Goal: Task Accomplishment & Management: Complete application form

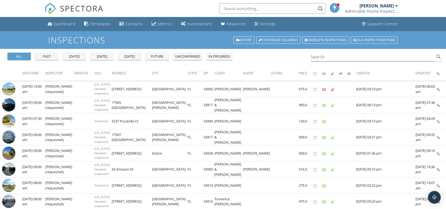
click at [363, 8] on div "[PERSON_NAME]" at bounding box center [376, 5] width 34 height 5
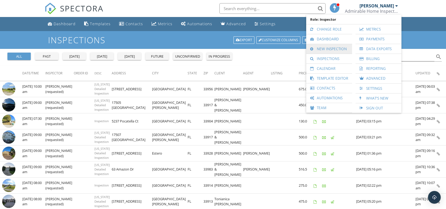
click at [325, 48] on link "New Inspection" at bounding box center [329, 49] width 41 height 10
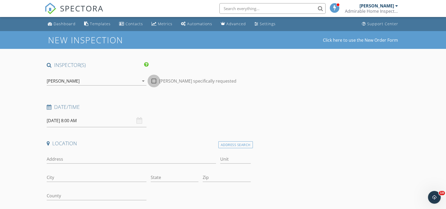
click at [153, 81] on div at bounding box center [153, 80] width 9 height 9
checkbox input "true"
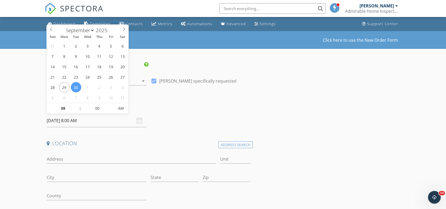
click at [74, 122] on input "09/30/2025 8:00 AM" at bounding box center [97, 120] width 100 height 13
type input "05"
type input "09/30/2025 8:05 AM"
click at [113, 104] on span at bounding box center [112, 105] width 4 height 5
type input "10"
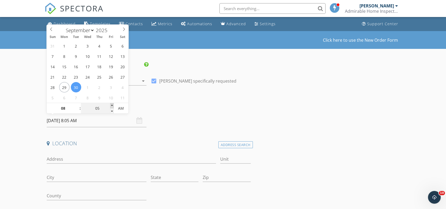
type input "09/30/2025 8:10 AM"
click at [112, 104] on span at bounding box center [112, 105] width 4 height 5
type input "15"
type input "09/30/2025 8:15 AM"
click at [112, 103] on span at bounding box center [112, 105] width 4 height 5
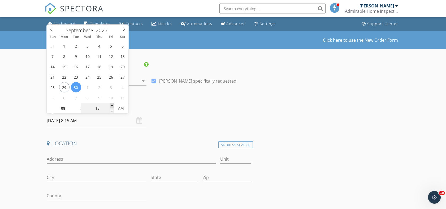
type input "20"
type input "09/30/2025 8:20 AM"
click at [112, 103] on span at bounding box center [112, 105] width 4 height 5
type input "25"
type input "09/30/2025 8:25 AM"
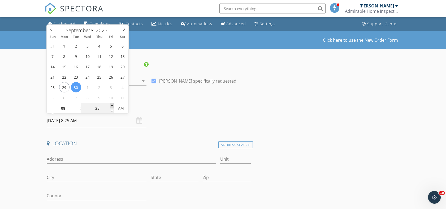
click at [112, 103] on span at bounding box center [112, 105] width 4 height 5
type input "30"
type input "09/30/2025 8:30 AM"
click at [112, 103] on span at bounding box center [112, 105] width 4 height 5
click at [62, 157] on input "Address" at bounding box center [131, 159] width 169 height 9
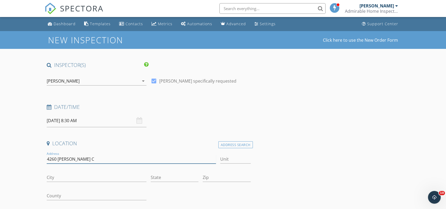
type input "4260 Cirella Ct"
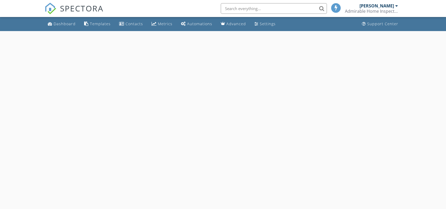
select select "8"
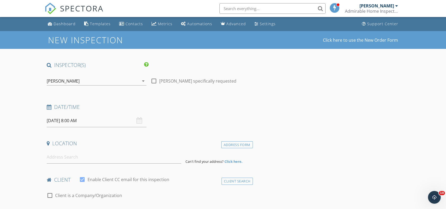
click at [109, 123] on input "[DATE] 8:00 AM" at bounding box center [97, 120] width 100 height 13
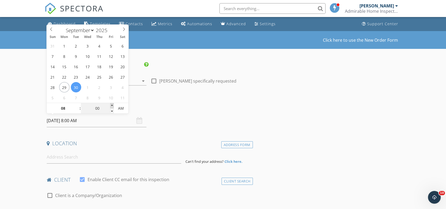
type input "05"
type input "09/30/2025 8:05 AM"
click at [112, 104] on span at bounding box center [112, 105] width 4 height 5
type input "10"
type input "09/30/2025 8:10 AM"
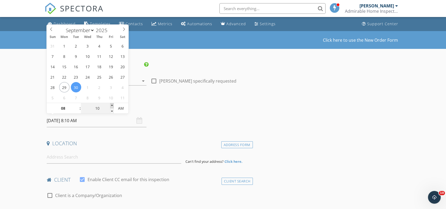
click at [112, 104] on span at bounding box center [112, 105] width 4 height 5
type input "15"
type input "09/30/2025 8:15 AM"
click at [112, 104] on span at bounding box center [112, 105] width 4 height 5
type input "20"
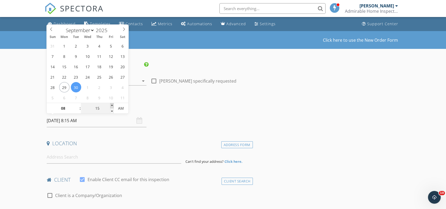
type input "09/30/2025 8:20 AM"
click at [112, 104] on span at bounding box center [112, 105] width 4 height 5
type input "25"
type input "09/30/2025 8:25 AM"
click at [112, 104] on span at bounding box center [112, 105] width 4 height 5
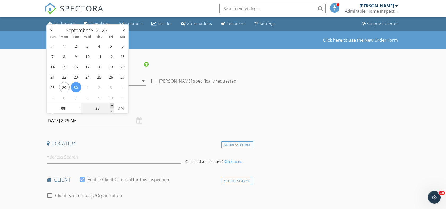
type input "30"
type input "09/30/2025 8:30 AM"
click at [112, 104] on span at bounding box center [112, 105] width 4 height 5
type input "35"
type input "09/30/2025 8:35 AM"
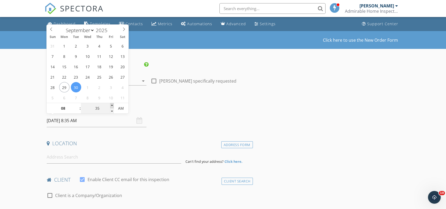
click at [112, 104] on span at bounding box center [112, 105] width 4 height 5
type input "30"
type input "09/30/2025 8:30 AM"
click at [111, 110] on span at bounding box center [112, 110] width 4 height 5
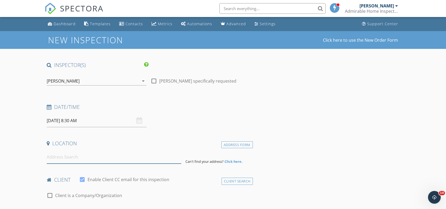
click at [62, 157] on input at bounding box center [114, 156] width 134 height 13
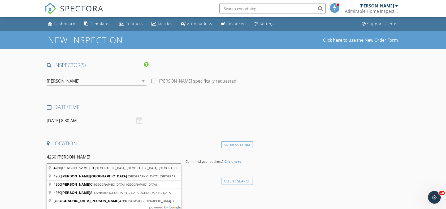
type input "4260 Cirella Ct, North Fort Myers, FL, USA"
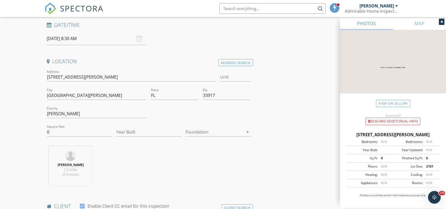
scroll to position [88, 0]
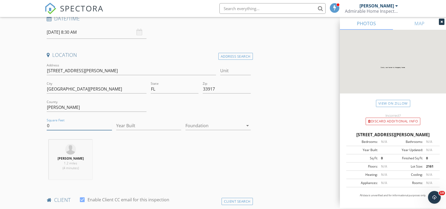
click at [47, 126] on input "0" at bounding box center [79, 125] width 65 height 9
type input "1347"
type input "2024"
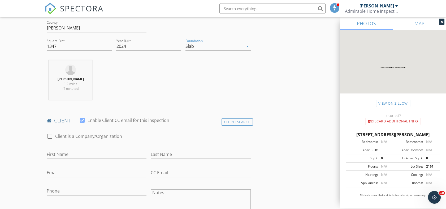
scroll to position [206, 0]
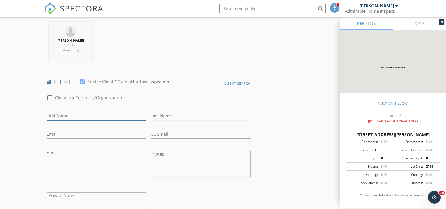
click at [56, 116] on input "First Name" at bounding box center [97, 115] width 100 height 9
type input "Christine"
type input "Sebastian"
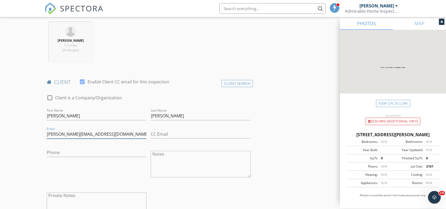
type input "sebastian.christine@gmail.com"
click at [50, 152] on input "Phone" at bounding box center [97, 152] width 100 height 9
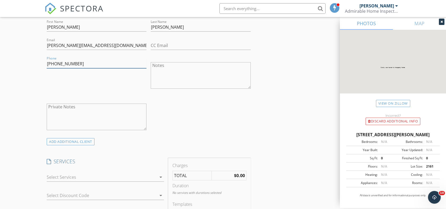
scroll to position [353, 0]
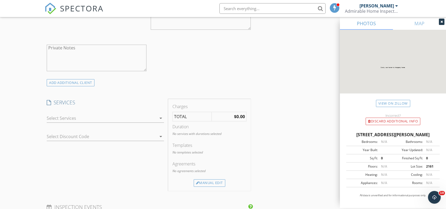
type input "617-974-7623"
click at [58, 117] on div at bounding box center [102, 118] width 110 height 8
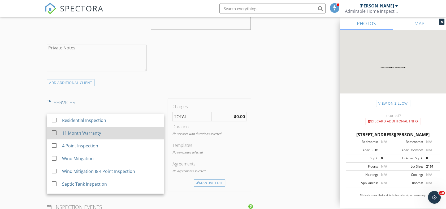
click at [61, 131] on div "check_box_outline_blank 11 Month Warranty" at bounding box center [105, 133] width 109 height 12
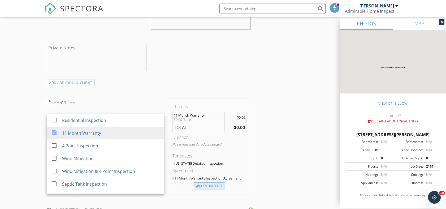
click at [209, 187] on div "Manual Edit" at bounding box center [210, 185] width 32 height 7
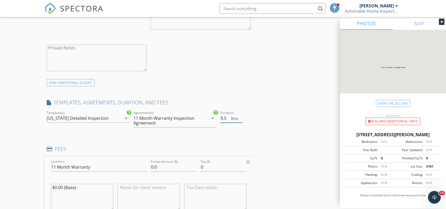
click at [240, 116] on input "0.5" at bounding box center [231, 118] width 23 height 9
click at [240, 116] on input "1" at bounding box center [231, 118] width 23 height 9
click at [240, 116] on input "1.5" at bounding box center [231, 118] width 23 height 9
click at [240, 116] on input "2" at bounding box center [231, 118] width 23 height 9
click at [240, 116] on input "2.5" at bounding box center [231, 118] width 23 height 9
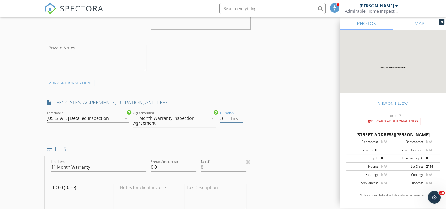
type input "3"
click at [240, 116] on input "3" at bounding box center [231, 118] width 23 height 9
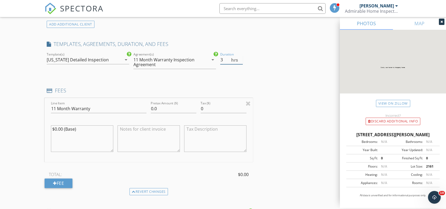
scroll to position [412, 0]
drag, startPoint x: 158, startPoint y: 108, endPoint x: 148, endPoint y: 110, distance: 10.3
click at [152, 107] on input "0.0" at bounding box center [174, 108] width 46 height 9
type input "0"
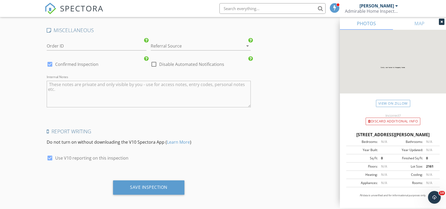
scroll to position [797, 0]
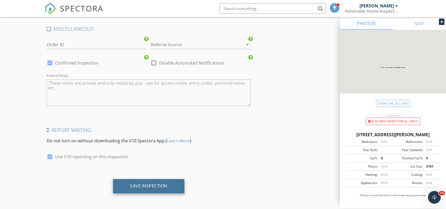
type input "350.00"
click at [160, 185] on div "Save Inspection" at bounding box center [148, 185] width 37 height 5
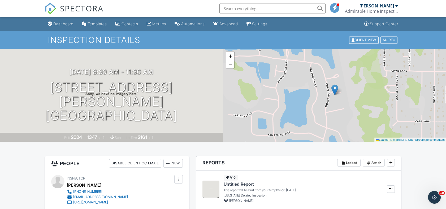
click at [228, 10] on input "text" at bounding box center [272, 8] width 106 height 11
type input "[PERSON_NAME]"
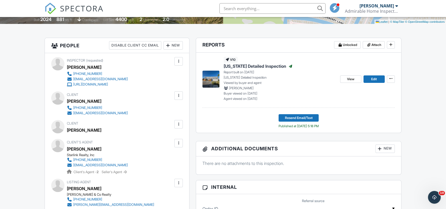
scroll to position [147, 0]
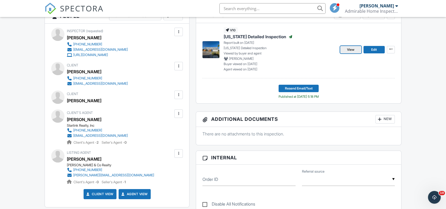
click at [351, 52] on span "View" at bounding box center [350, 49] width 7 height 5
